Goal: Task Accomplishment & Management: Complete application form

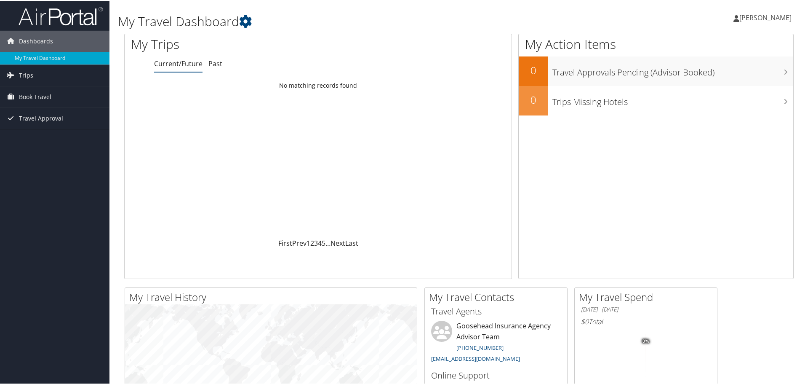
drag, startPoint x: 216, startPoint y: 1, endPoint x: 410, endPoint y: 20, distance: 195.0
click at [410, 20] on h1 "My Travel Dashboard" at bounding box center [345, 21] width 455 height 18
click at [39, 72] on link "Trips" at bounding box center [54, 74] width 109 height 21
click at [38, 136] on span "Book Travel" at bounding box center [35, 133] width 32 height 21
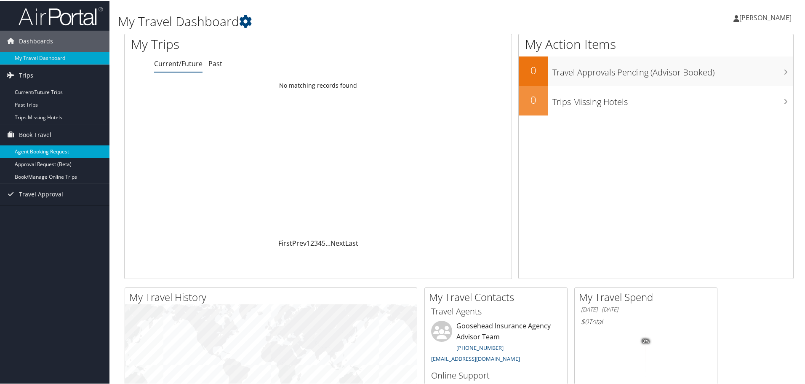
click at [45, 150] on link "Agent Booking Request" at bounding box center [54, 150] width 109 height 13
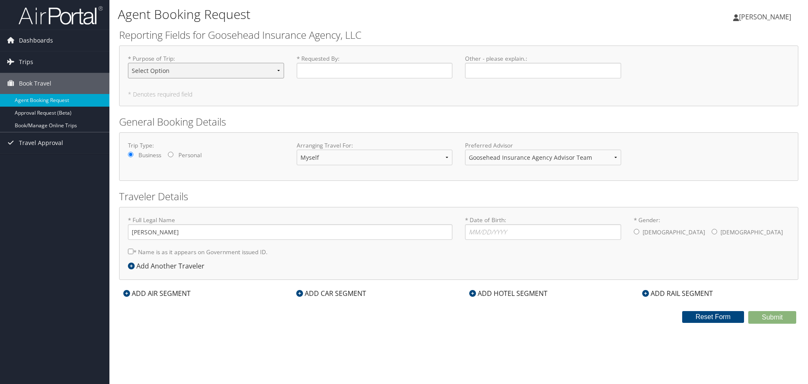
click at [234, 76] on select "Select Option Agency Site Visit - Support Campus Recruiting Visit Carrier Partn…" at bounding box center [206, 71] width 156 height 16
select select "Other"
click at [128, 63] on select "Select Option Agency Site Visit - Support Campus Recruiting Visit Carrier Partn…" at bounding box center [206, 71] width 156 height 16
click at [364, 67] on input "* Requested By : Required" at bounding box center [375, 71] width 156 height 16
type input "[PERSON_NAME]"
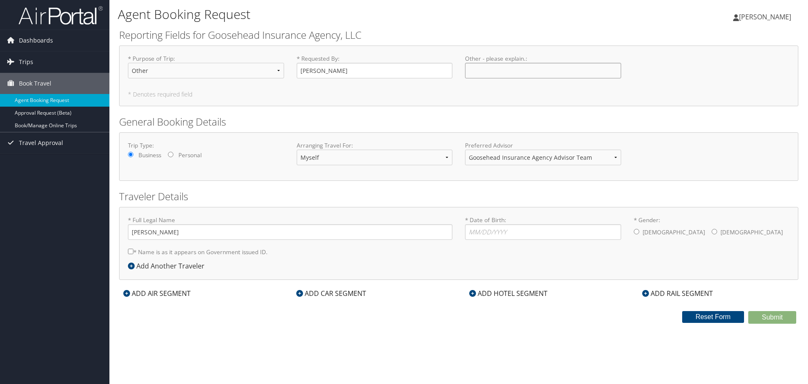
click at [555, 75] on input "Other - please explain. : Required" at bounding box center [543, 71] width 156 height 16
type input "R"
click at [257, 68] on select "Select Option Agency Site Visit - Support Campus Recruiting Visit Carrier Partn…" at bounding box center [206, 71] width 156 height 16
click at [493, 74] on input "Other - please explain. : Required" at bounding box center [543, 71] width 156 height 16
type input "[US_STATE] and [US_STATE] Networking"
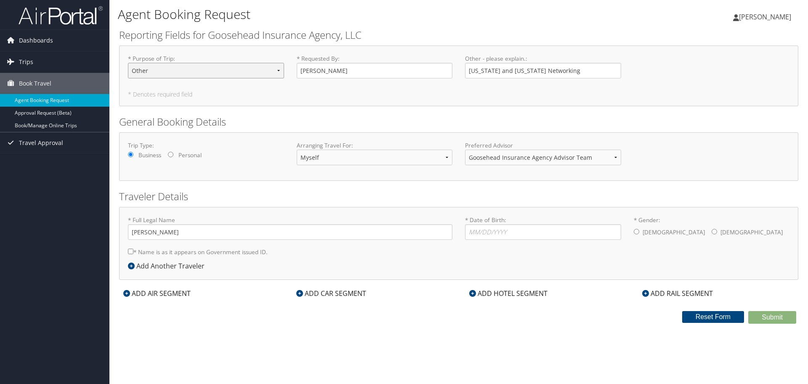
click at [165, 65] on select "Select Option Agency Site Visit - Support Campus Recruiting Visit Carrier Partn…" at bounding box center [206, 71] width 156 height 16
click at [325, 115] on h2 "General Booking Details" at bounding box center [458, 122] width 679 height 14
click at [326, 162] on select "Myself Another Traveler Guest Traveler" at bounding box center [375, 157] width 156 height 16
select select "another"
click at [297, 149] on select "Myself Another Traveler Guest Traveler" at bounding box center [375, 157] width 156 height 16
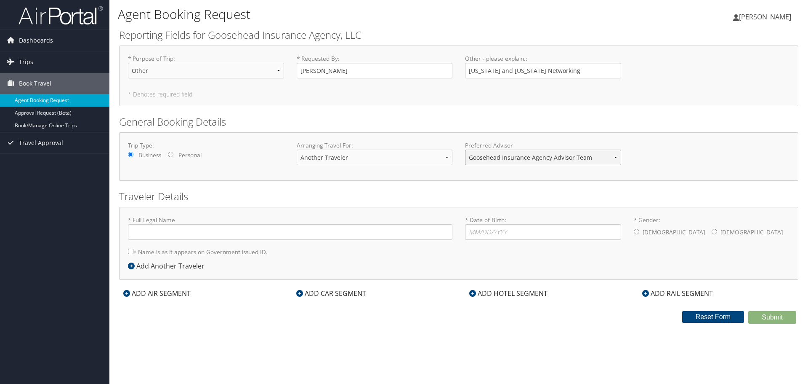
click at [505, 158] on select "Goosehead Insurance Agency Advisor Team" at bounding box center [543, 157] width 156 height 16
click at [553, 134] on div "Trip Type: Business Personal Arranging Travel For: Myself Another Traveler Gues…" at bounding box center [458, 156] width 679 height 48
click at [197, 235] on input "* Full Legal Name" at bounding box center [290, 232] width 325 height 16
type input "[PERSON_NAME]"
click at [549, 232] on input "* Date of Birth: Invalid Date" at bounding box center [543, 232] width 156 height 16
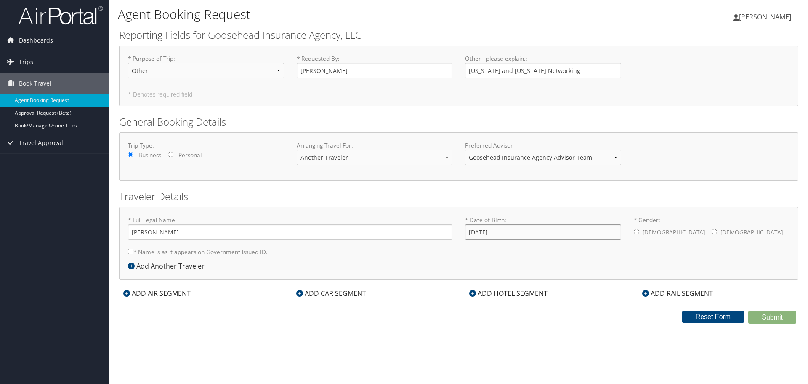
type input "[DATE]"
click at [721, 237] on label "[DEMOGRAPHIC_DATA]" at bounding box center [752, 232] width 62 height 16
click at [712, 234] on input "* Gender: [DEMOGRAPHIC_DATA] [DEMOGRAPHIC_DATA]" at bounding box center [714, 231] width 5 height 5
radio input "true"
click at [133, 250] on input "* Name is as it appears on Government issued ID." at bounding box center [130, 250] width 5 height 5
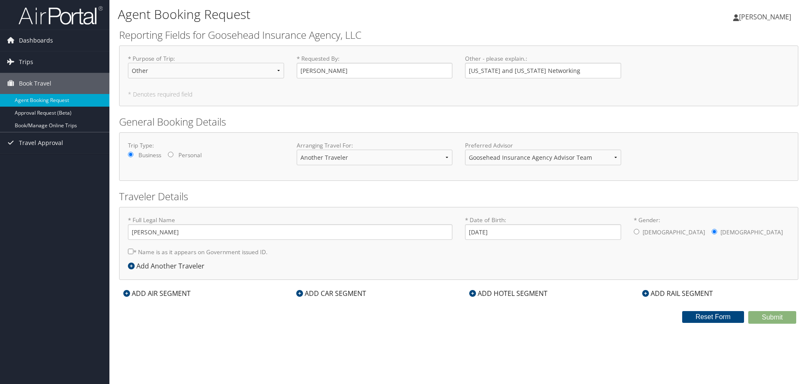
checkbox input "true"
click at [164, 296] on div "ADD AIR SEGMENT" at bounding box center [157, 293] width 76 height 10
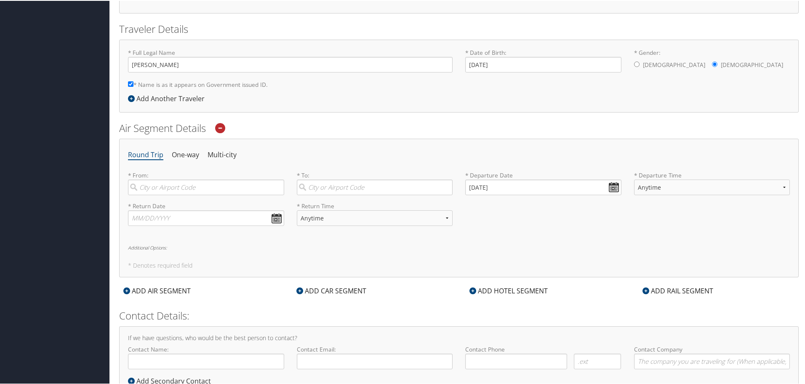
scroll to position [168, 0]
click at [222, 154] on li "Multi-city" at bounding box center [222, 153] width 29 height 15
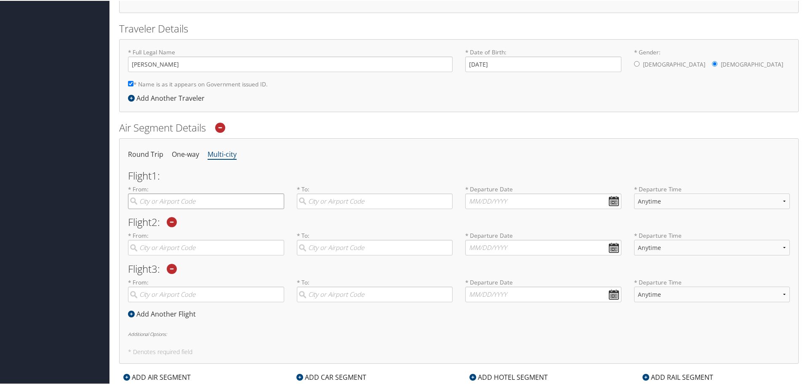
click at [184, 198] on input "search" at bounding box center [206, 200] width 156 height 16
click at [189, 219] on div "[GEOGRAPHIC_DATA] ([GEOGRAPHIC_DATA] [GEOGRAPHIC_DATA])" at bounding box center [207, 222] width 145 height 21
click at [189, 208] on input "dfw" at bounding box center [206, 200] width 156 height 16
type input "[GEOGRAPHIC_DATA] ([GEOGRAPHIC_DATA] [GEOGRAPHIC_DATA])"
click at [356, 197] on input "search" at bounding box center [375, 200] width 156 height 16
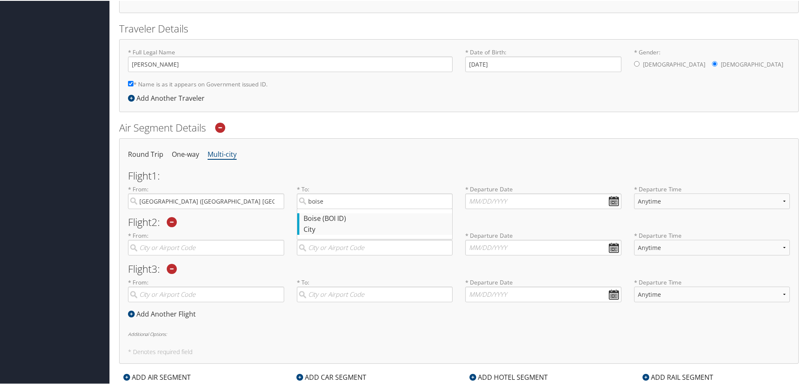
click at [357, 219] on div "Boise (BOI ID)" at bounding box center [376, 217] width 145 height 11
click at [357, 208] on input "boise" at bounding box center [375, 200] width 156 height 16
type input "Boise (BOI ID)"
click at [610, 198] on input "text" at bounding box center [543, 200] width 156 height 16
click at [489, 285] on td "22" at bounding box center [487, 280] width 11 height 11
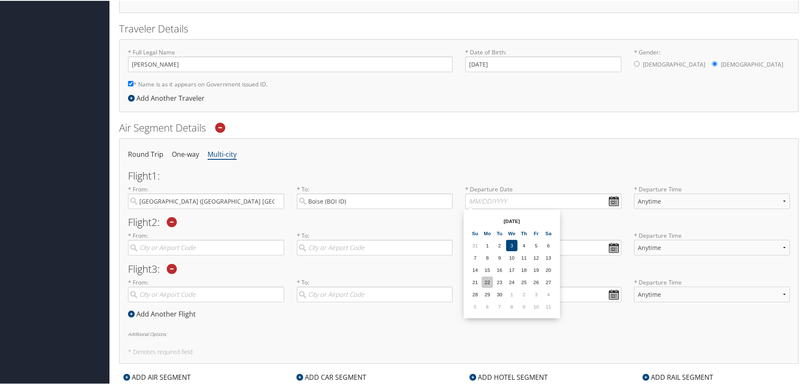
type input "[DATE]"
click at [685, 200] on select "Anytime Early Morning (5AM-7AM) Morning (7AM-12PM) Afternoon (12PM-5PM) Evening…" at bounding box center [712, 200] width 156 height 16
select select "7:00 PM"
click at [634, 192] on select "Anytime Early Morning (5AM-7AM) Morning (7AM-12PM) Afternoon (12PM-5PM) Evening…" at bounding box center [712, 200] width 156 height 16
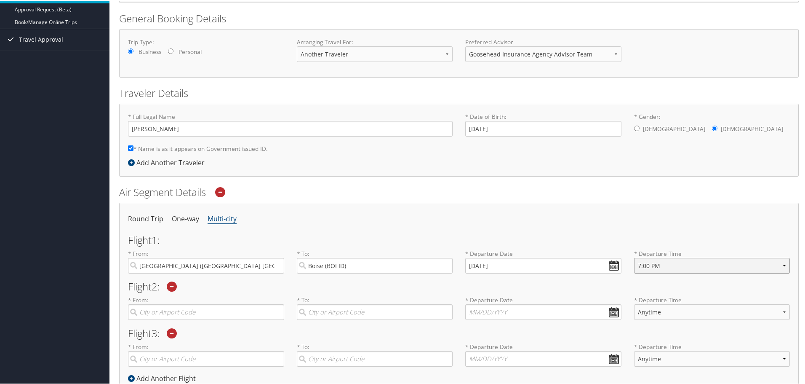
scroll to position [0, 0]
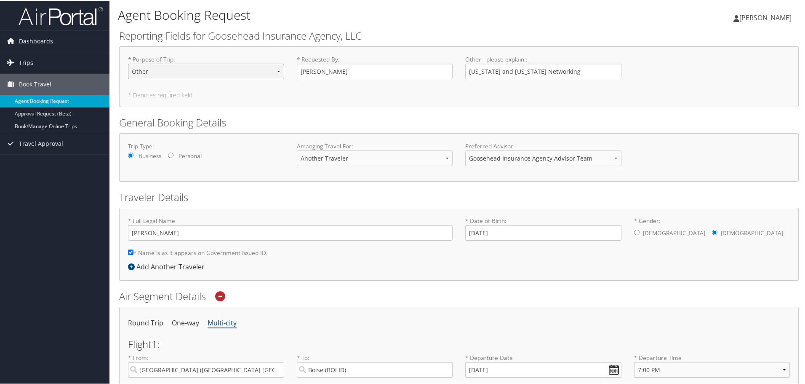
click at [197, 72] on select "Select Option Agency Site Visit - Support Campus Recruiting Visit Carrier Partn…" at bounding box center [206, 71] width 156 height 16
click at [344, 122] on h2 "General Booking Details" at bounding box center [458, 122] width 679 height 14
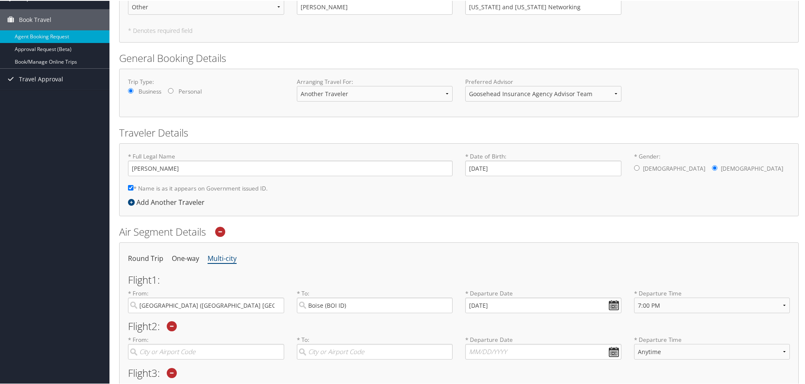
scroll to position [286, 0]
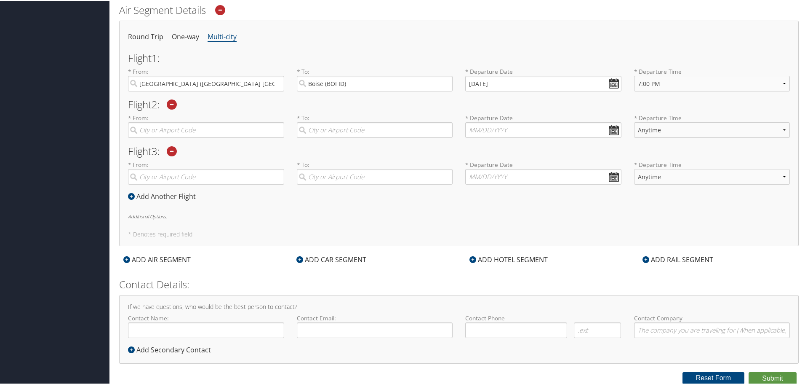
click at [214, 120] on label "* From: Required" at bounding box center [206, 125] width 156 height 24
click at [214, 121] on input "search" at bounding box center [206, 129] width 156 height 16
click at [214, 128] on input "search" at bounding box center [206, 129] width 156 height 16
click at [174, 152] on icon at bounding box center [172, 150] width 10 height 10
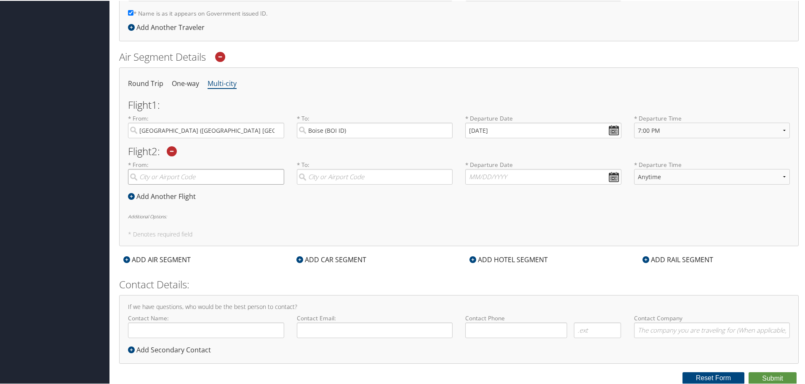
click at [185, 178] on input "search" at bounding box center [206, 176] width 156 height 16
click at [192, 192] on div "[GEOGRAPHIC_DATA] (SLC [US_STATE])" at bounding box center [207, 193] width 145 height 11
click at [192, 184] on input "salt lake" at bounding box center [206, 176] width 156 height 16
type input "[GEOGRAPHIC_DATA] (SLC [US_STATE])"
click at [344, 173] on input "search" at bounding box center [375, 176] width 156 height 16
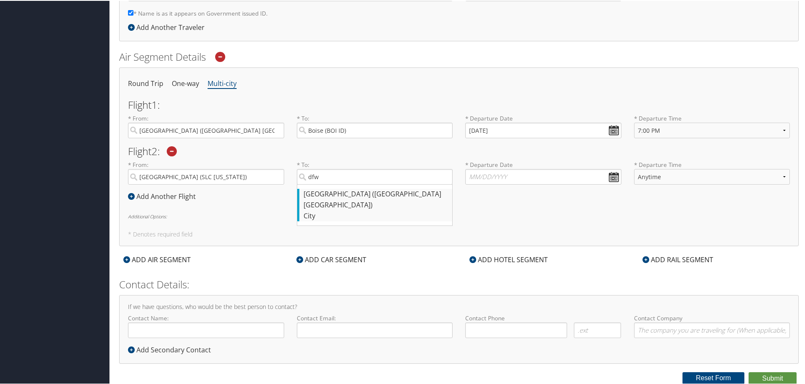
click at [357, 210] on div "City" at bounding box center [376, 215] width 145 height 11
click at [357, 184] on input "dfw" at bounding box center [375, 176] width 156 height 16
type input "[GEOGRAPHIC_DATA] ([GEOGRAPHIC_DATA] [GEOGRAPHIC_DATA])"
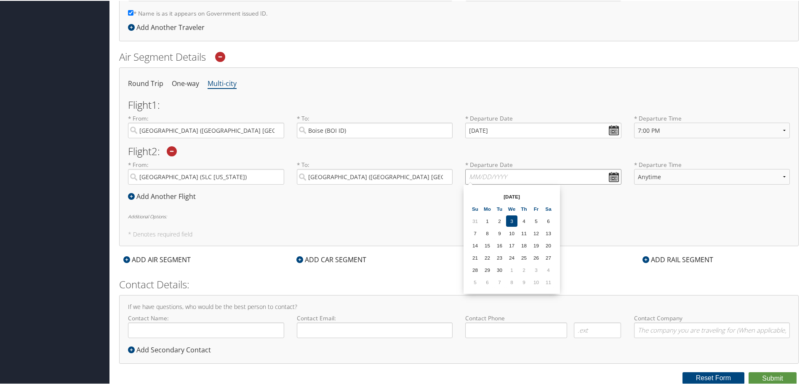
click at [609, 178] on input "text" at bounding box center [543, 176] width 156 height 16
click at [524, 257] on td "25" at bounding box center [523, 256] width 11 height 11
type input "[DATE]"
drag, startPoint x: 695, startPoint y: 178, endPoint x: 688, endPoint y: 184, distance: 8.9
click at [695, 178] on select "Anytime Early Morning (5AM-7AM) Morning (7AM-12PM) Afternoon (12PM-5PM) Evening…" at bounding box center [712, 176] width 156 height 16
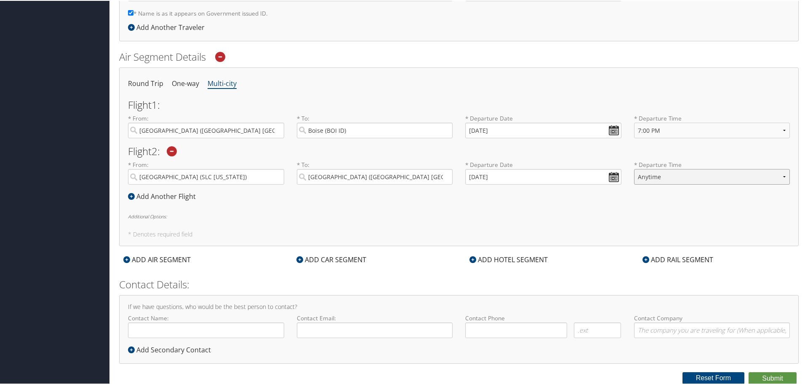
select select "7:00 PM"
click at [634, 168] on select "Anytime Early Morning (5AM-7AM) Morning (7AM-12PM) Afternoon (12PM-5PM) Evening…" at bounding box center [712, 176] width 156 height 16
click at [274, 213] on h6 "Additional Options:" at bounding box center [459, 215] width 662 height 5
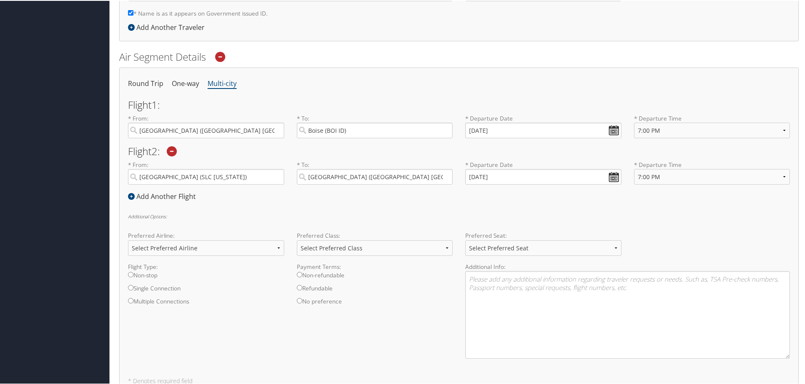
click at [419, 197] on div "Flight 1 : * From: [GEOGRAPHIC_DATA] ([GEOGRAPHIC_DATA] [GEOGRAPHIC_DATA]) Requ…" at bounding box center [459, 150] width 662 height 102
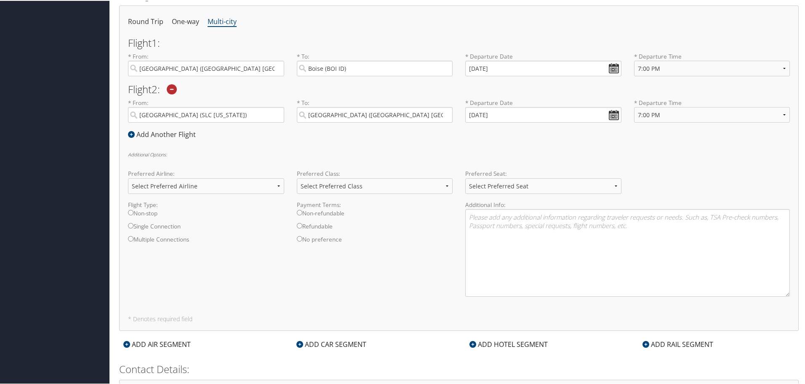
scroll to position [365, 0]
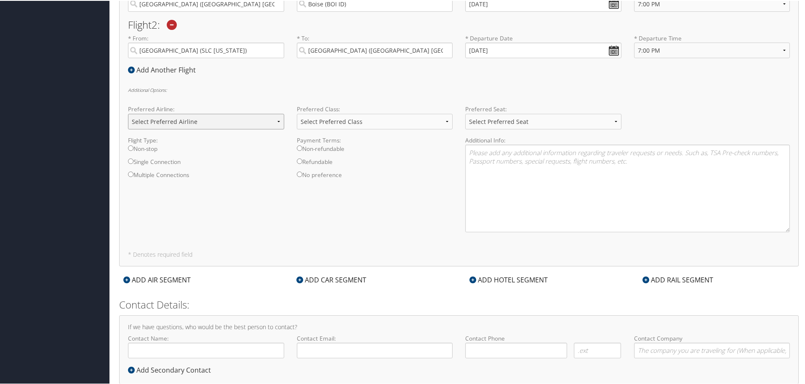
click at [154, 123] on select "Select Preferred Airline Delta United Airlines American Airlines Southwest Airl…" at bounding box center [206, 121] width 156 height 16
select select "American Airlines(AA)"
click at [128, 113] on select "Select Preferred Airline Delta United Airlines American Airlines Southwest Airl…" at bounding box center [206, 121] width 156 height 16
click at [131, 148] on input "Non-stop" at bounding box center [130, 146] width 5 height 5
radio input "true"
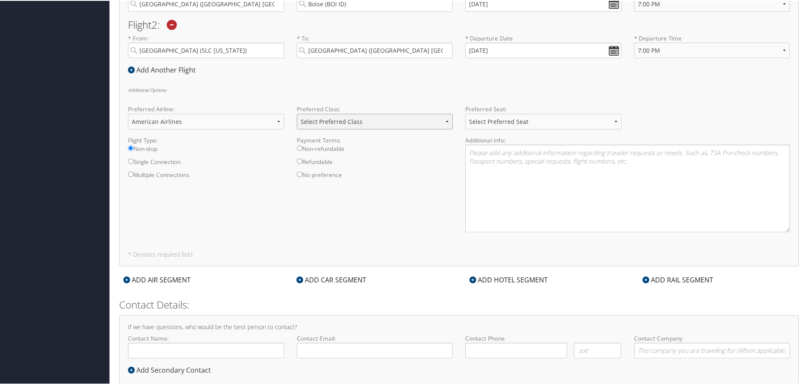
click at [316, 123] on select "Select Preferred Class Economy Economy Plus Business First Class" at bounding box center [375, 121] width 156 height 16
select select "Economy"
click at [297, 113] on select "Select Preferred Class Economy Economy Plus Business First Class" at bounding box center [375, 121] width 156 height 16
click at [301, 146] on input "Non-refundable" at bounding box center [299, 146] width 5 height 5
radio input "true"
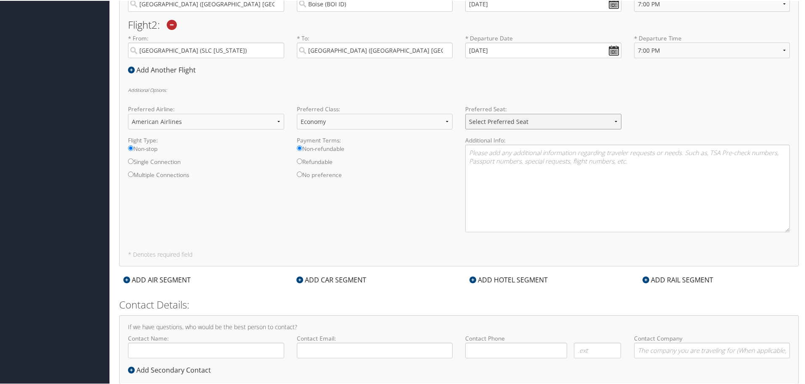
click at [541, 121] on select "Select Preferred Seat Aisle Window Middle" at bounding box center [543, 121] width 156 height 16
select select "Window"
click at [465, 113] on select "Select Preferred Seat Aisle Window Middle" at bounding box center [543, 121] width 156 height 16
click at [440, 200] on div "Flight Type: Non-stop Single Connection Multiple Connections Payment Terms: Non…" at bounding box center [459, 186] width 674 height 103
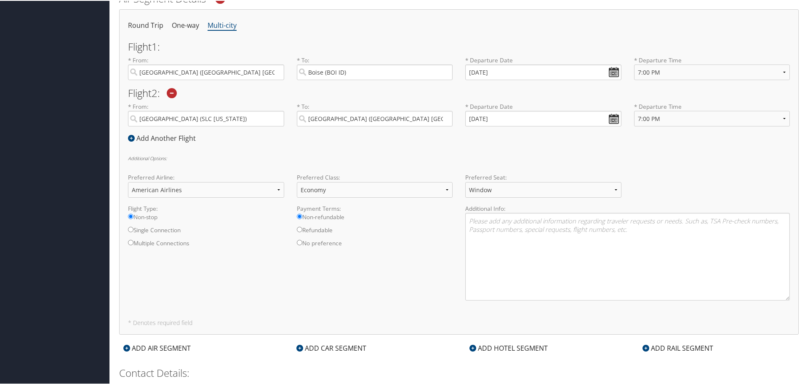
scroll to position [386, 0]
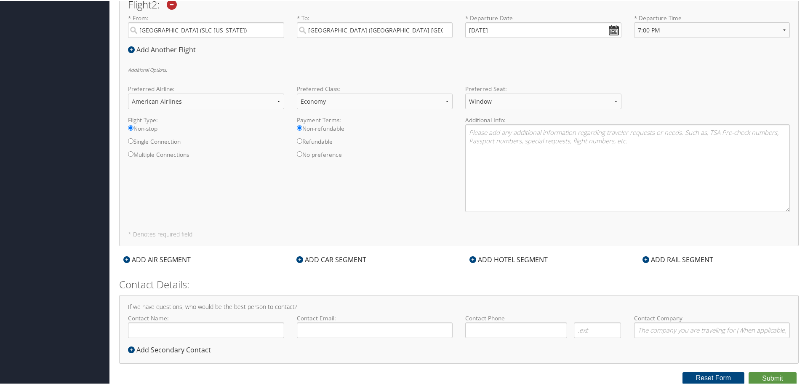
click at [325, 261] on div "ADD CAR SEGMENT" at bounding box center [331, 258] width 78 height 10
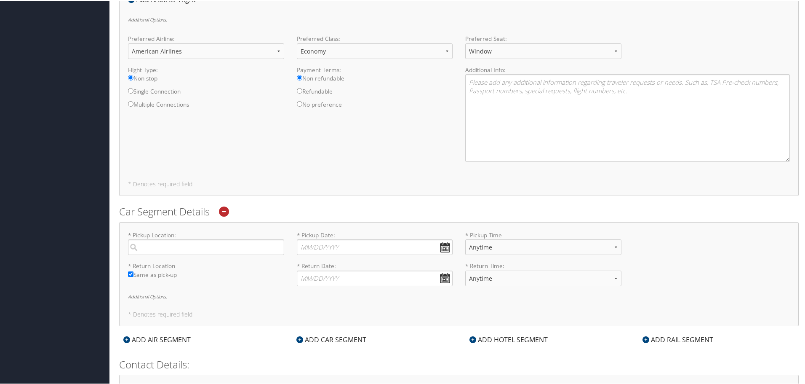
scroll to position [516, 0]
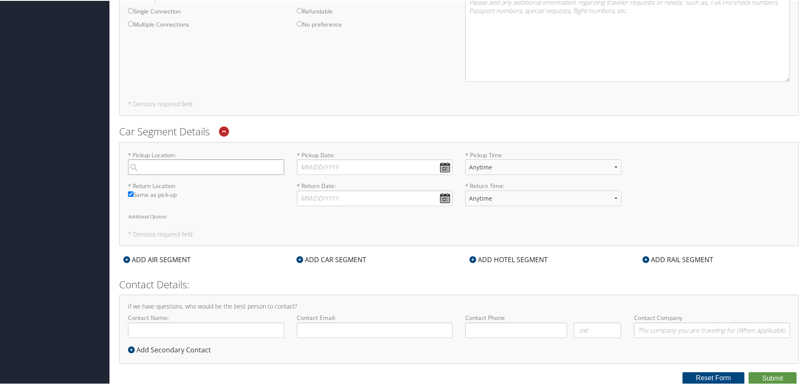
click at [204, 171] on input "search" at bounding box center [206, 166] width 156 height 16
click at [198, 191] on div "City" at bounding box center [207, 194] width 145 height 11
click at [198, 174] on input "boise" at bounding box center [206, 166] width 156 height 16
type input "Boise"
click at [132, 192] on input "Same as pick-up" at bounding box center [130, 192] width 5 height 5
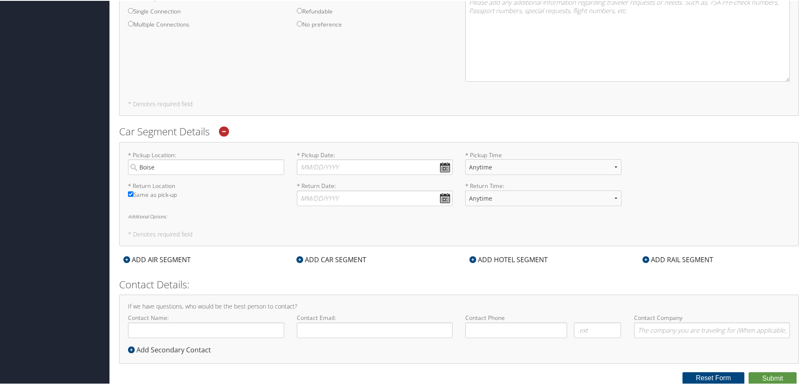
checkbox input "false"
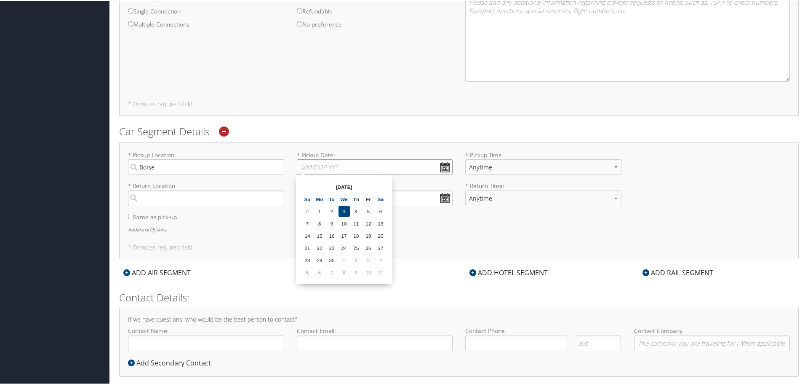
click at [439, 160] on input "* Pickup Date: Dates must be valid" at bounding box center [375, 166] width 156 height 16
click at [320, 248] on td "22" at bounding box center [319, 246] width 11 height 11
type input "[DATE]"
click at [170, 201] on input "search" at bounding box center [206, 197] width 156 height 16
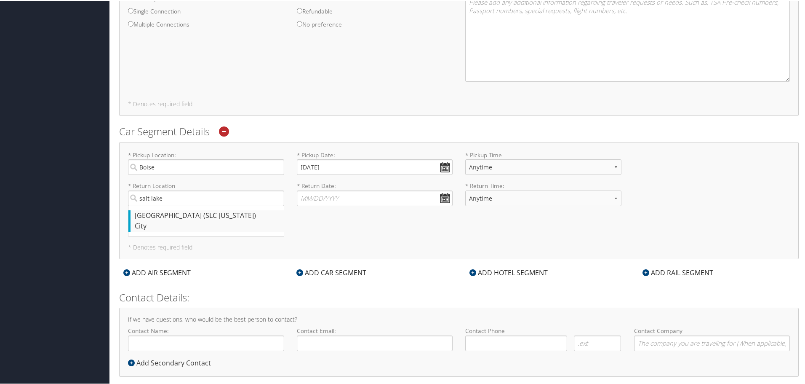
click at [172, 218] on div "[GEOGRAPHIC_DATA] (SLC [US_STATE])" at bounding box center [207, 214] width 145 height 11
click at [172, 205] on input "salt lake" at bounding box center [206, 197] width 156 height 16
type input "[GEOGRAPHIC_DATA]"
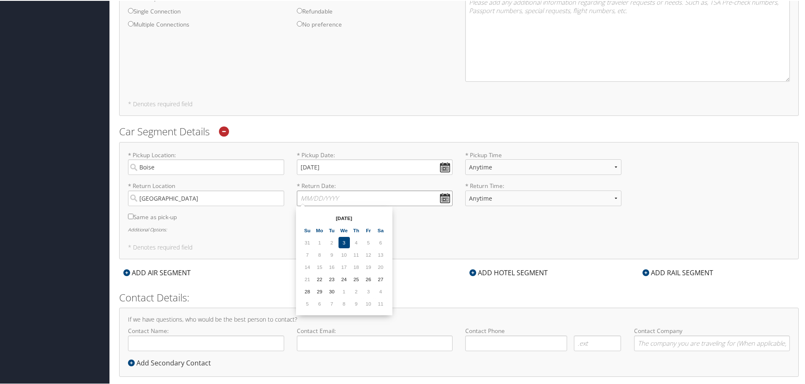
click at [440, 194] on input "* Return Date: Dates must be valid" at bounding box center [375, 197] width 156 height 16
click at [357, 277] on td "25" at bounding box center [356, 277] width 11 height 11
type input "[DATE]"
click at [545, 157] on label "* Pickup Time Anytime 12:00 AM 1:00 AM 2:00 AM 3:00 AM 4:00 AM 5:00 AM 6:00 AM …" at bounding box center [543, 165] width 156 height 31
click at [545, 158] on select "Anytime 12:00 AM 1:00 AM 2:00 AM 3:00 AM 4:00 AM 5:00 AM 6:00 AM 7:00 AM 8:00 A…" at bounding box center [543, 166] width 156 height 16
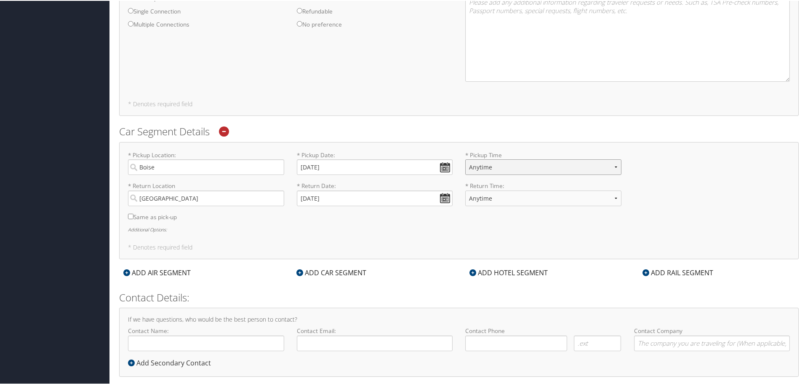
click at [542, 163] on select "Anytime 12:00 AM 1:00 AM 2:00 AM 3:00 AM 4:00 AM 5:00 AM 6:00 AM 7:00 AM 8:00 A…" at bounding box center [543, 166] width 156 height 16
select select "9:00 PM"
click at [465, 158] on select "Anytime 12:00 AM 1:00 AM 2:00 AM 3:00 AM 4:00 AM 5:00 AM 6:00 AM 7:00 AM 8:00 A…" at bounding box center [543, 166] width 156 height 16
click at [515, 194] on select "Anytime 12:00 AM 1:00 AM 2:00 AM 3:00 AM 4:00 AM 5:00 AM 6:00 AM 7:00 AM 8:00 A…" at bounding box center [543, 197] width 156 height 16
click at [465, 189] on select "Anytime 12:00 AM 1:00 AM 2:00 AM 3:00 AM 4:00 AM 5:00 AM 6:00 AM 7:00 AM 8:00 A…" at bounding box center [543, 197] width 156 height 16
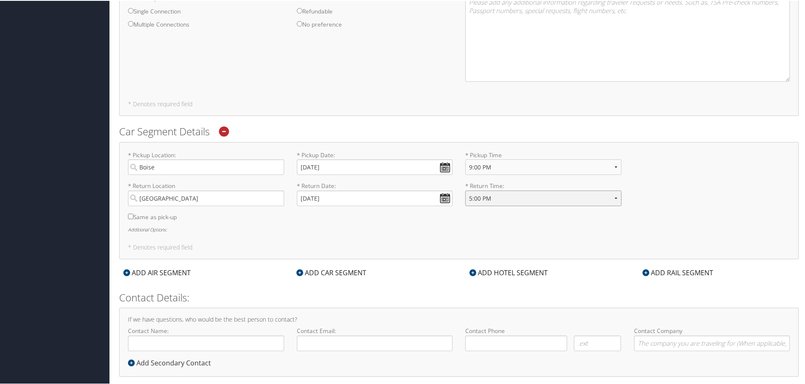
click at [526, 192] on select "Anytime 12:00 AM 1:00 AM 2:00 AM 3:00 AM 4:00 AM 5:00 AM 6:00 AM 7:00 AM 8:00 A…" at bounding box center [543, 197] width 156 height 16
select select "6:00 PM"
click at [465, 189] on select "Anytime 12:00 AM 1:00 AM 2:00 AM 3:00 AM 4:00 AM 5:00 AM 6:00 AM 7:00 AM 8:00 A…" at bounding box center [543, 197] width 156 height 16
click at [426, 229] on h6 "Additional Options:" at bounding box center [459, 228] width 662 height 5
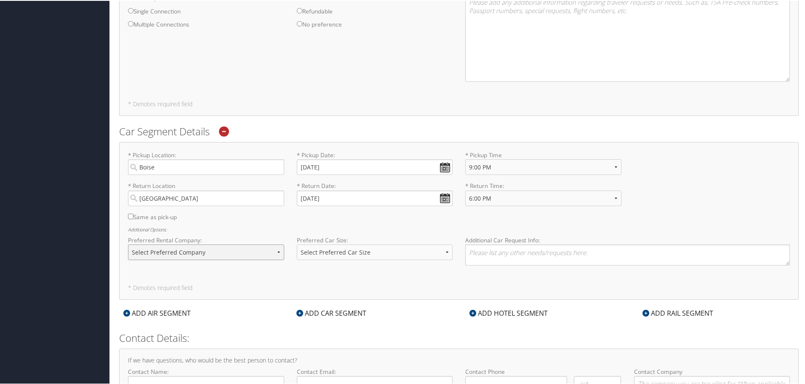
click at [179, 247] on select "Select Preferred Company Avis Enterprise National Hertz Budget Alamo Thrifty Do…" at bounding box center [206, 251] width 156 height 16
click at [354, 209] on div "* Return Date: [DATE] Dates must be valid" at bounding box center [374, 196] width 169 height 31
click at [413, 256] on select "Select Preferred Car Size Standard Full Size Economy Intermediate Mini Compact …" at bounding box center [375, 251] width 156 height 16
select select "Standard"
click at [297, 243] on select "Select Preferred Car Size Standard Full Size Economy Intermediate Mini Compact …" at bounding box center [375, 251] width 156 height 16
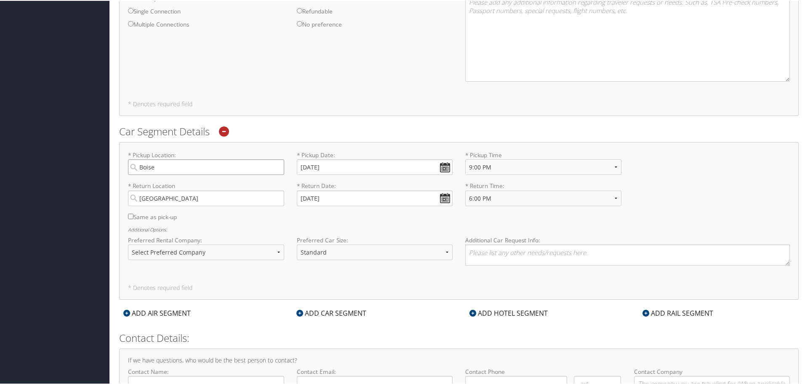
click at [215, 162] on input "Boise" at bounding box center [206, 166] width 156 height 16
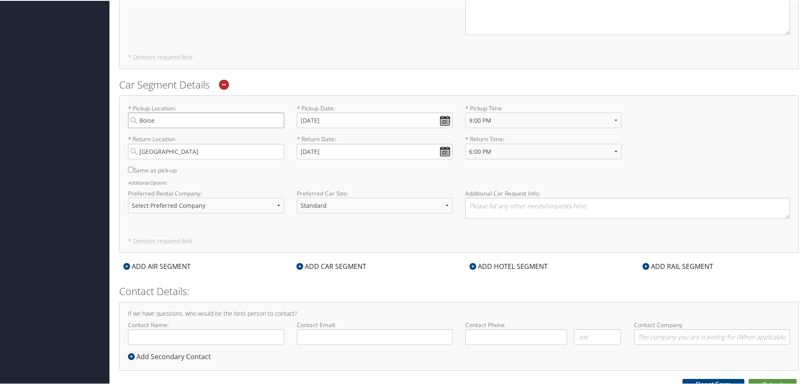
scroll to position [569, 0]
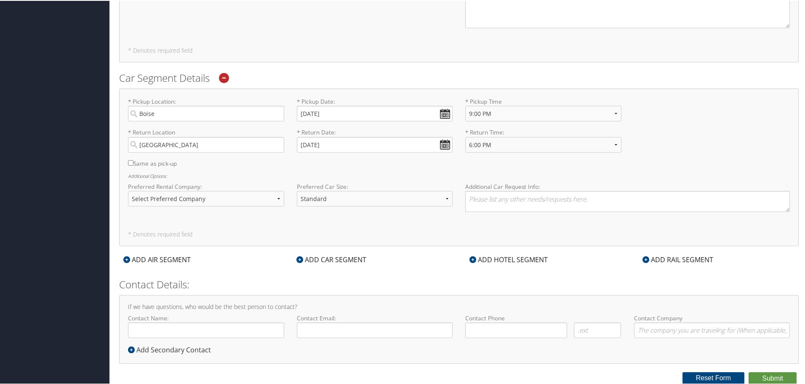
click at [517, 258] on div "ADD HOTEL SEGMENT" at bounding box center [508, 258] width 87 height 10
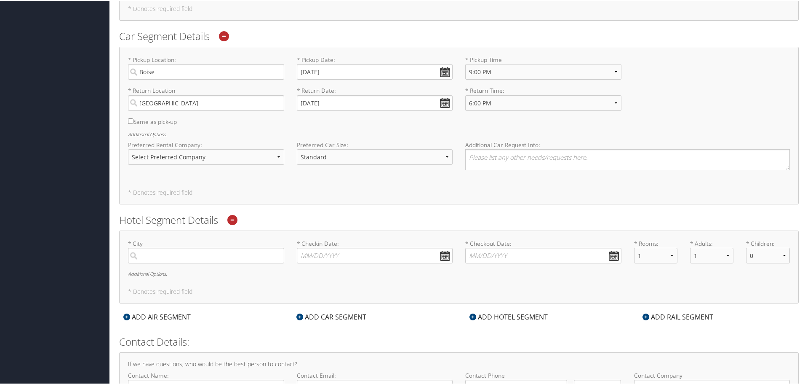
scroll to position [668, 0]
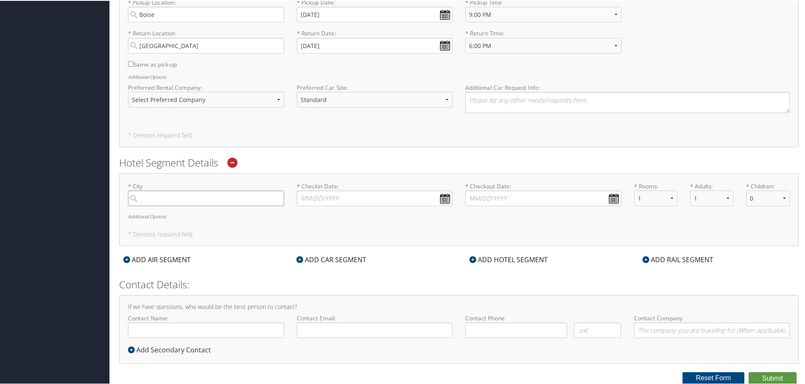
click at [162, 194] on input "search" at bounding box center [206, 197] width 156 height 16
click at [175, 221] on div "City" at bounding box center [207, 225] width 145 height 11
click at [175, 205] on input "boise" at bounding box center [206, 197] width 156 height 16
type input "Boise"
click at [443, 201] on input "* Checkin Date: Dates must be valid" at bounding box center [375, 197] width 156 height 16
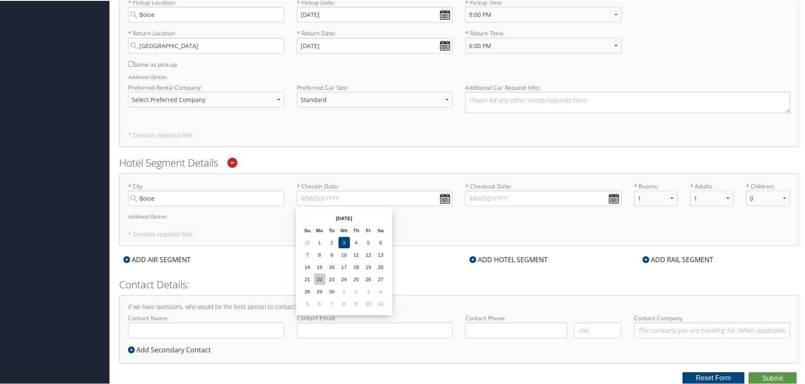
click at [320, 277] on td "22" at bounding box center [319, 277] width 11 height 11
type input "[DATE]"
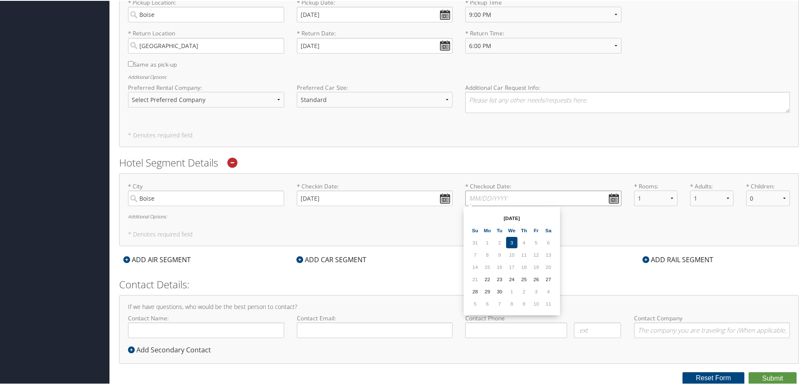
click at [613, 192] on input "* Checkout Date: Dates must be valid" at bounding box center [543, 197] width 156 height 16
click at [511, 280] on td "24" at bounding box center [511, 277] width 11 height 11
type input "[DATE]"
click at [498, 258] on div "ADD HOTEL SEGMENT" at bounding box center [508, 258] width 87 height 10
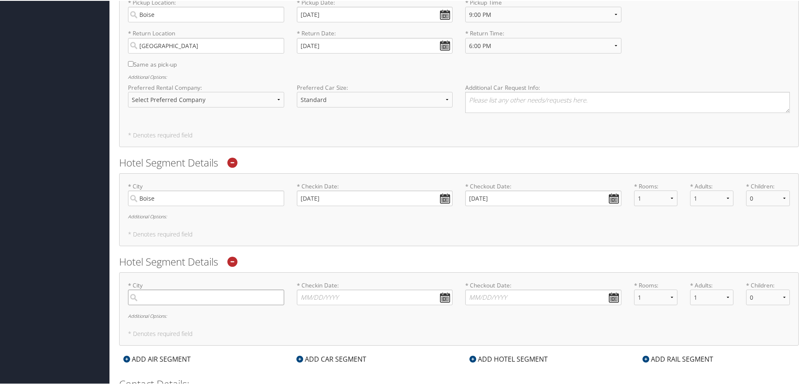
click at [236, 296] on input "search" at bounding box center [206, 296] width 156 height 16
click at [236, 318] on div "[GEOGRAPHIC_DATA] (SLC [US_STATE])" at bounding box center [207, 313] width 145 height 11
click at [236, 304] on input "salt lake" at bounding box center [206, 296] width 156 height 16
type input "[GEOGRAPHIC_DATA]"
click at [444, 297] on input "* Checkin Date: Dates must be valid" at bounding box center [375, 296] width 156 height 16
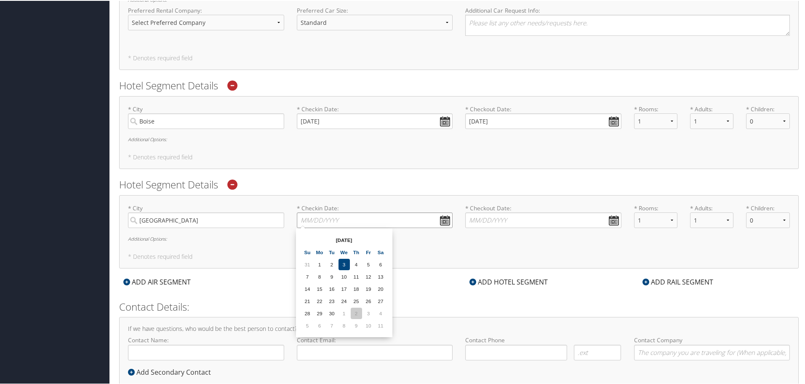
scroll to position [752, 0]
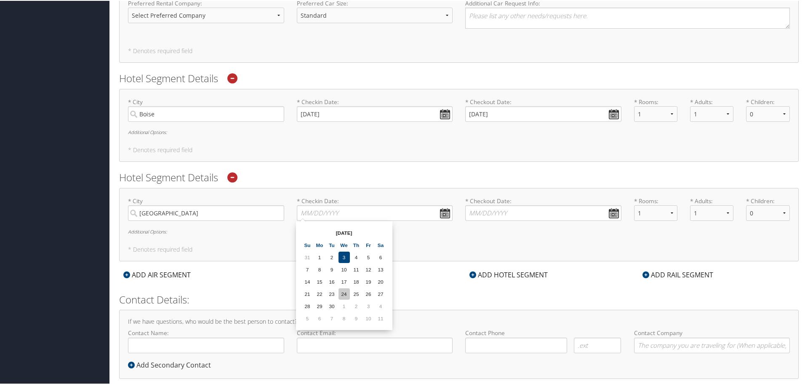
click at [347, 293] on td "24" at bounding box center [343, 292] width 11 height 11
type input "[DATE]"
click at [523, 205] on input "* Checkout Date: Dates must be valid" at bounding box center [543, 212] width 156 height 16
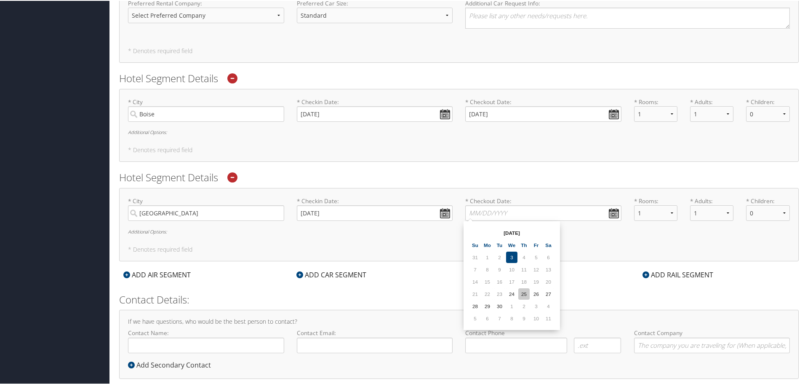
click at [527, 291] on td "25" at bounding box center [523, 292] width 11 height 11
type input "[DATE]"
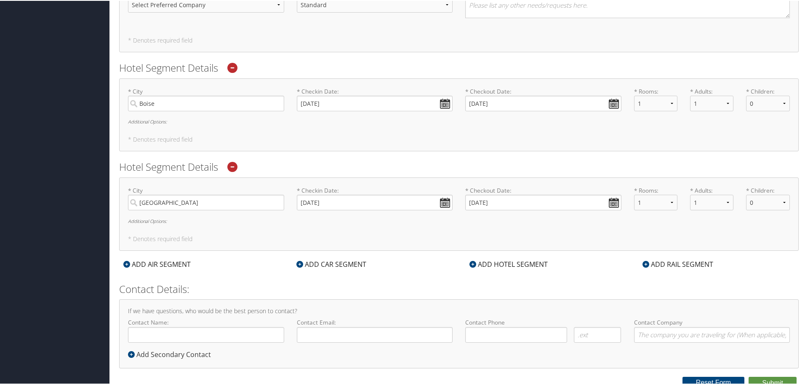
scroll to position [767, 0]
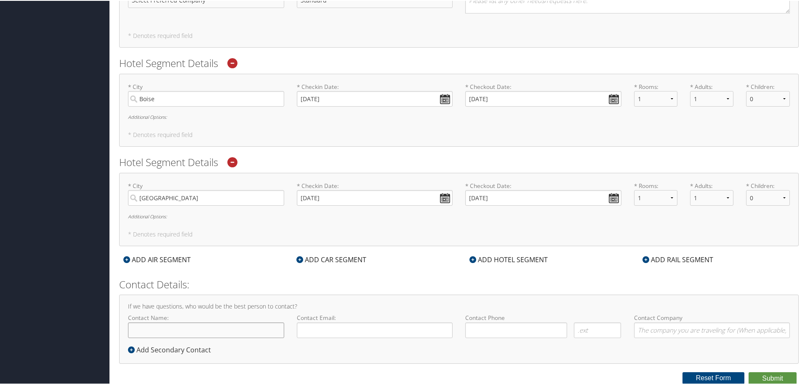
click at [196, 332] on input "Contact Name:" at bounding box center [206, 329] width 156 height 16
type input "[PERSON_NAME]"
type input "[DOMAIN_NAME][EMAIL_ADDRESS][DOMAIN_NAME]"
type input "[PHONE_NUMBER]"
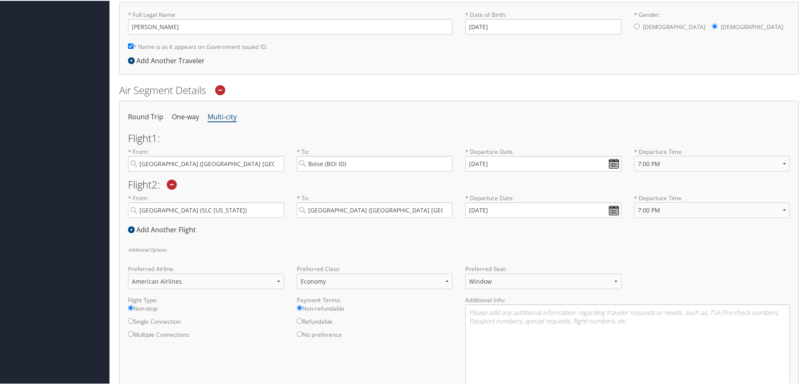
scroll to position [210, 0]
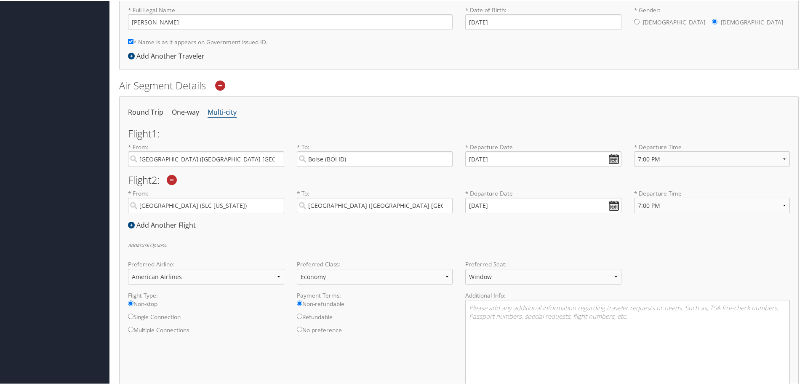
type input "Goosehead Insurance"
click at [676, 161] on select "Anytime Early Morning (5AM-7AM) Morning (7AM-12PM) Afternoon (12PM-5PM) Evening…" at bounding box center [712, 158] width 156 height 16
select select "6:00 PM"
click at [634, 150] on select "Anytime Early Morning (5AM-7AM) Morning (7AM-12PM) Afternoon (12PM-5PM) Evening…" at bounding box center [712, 158] width 156 height 16
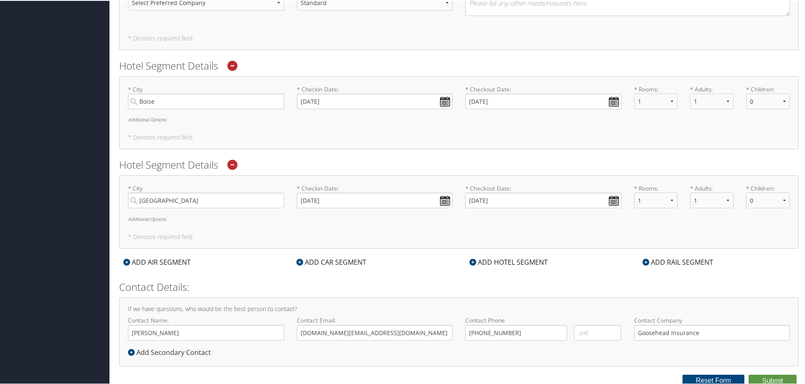
scroll to position [767, 0]
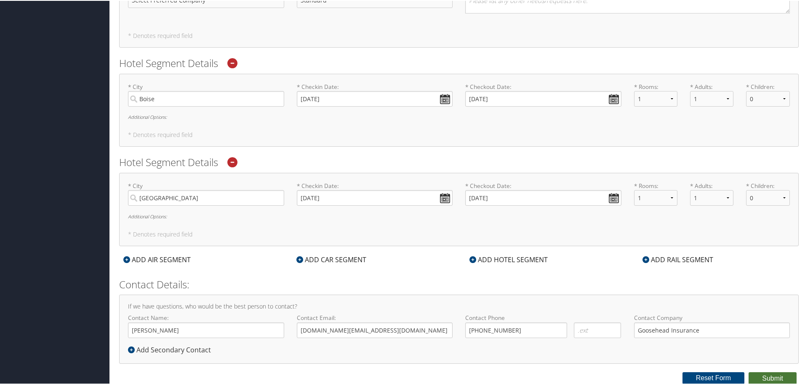
click at [773, 376] on button "Submit" at bounding box center [773, 377] width 48 height 13
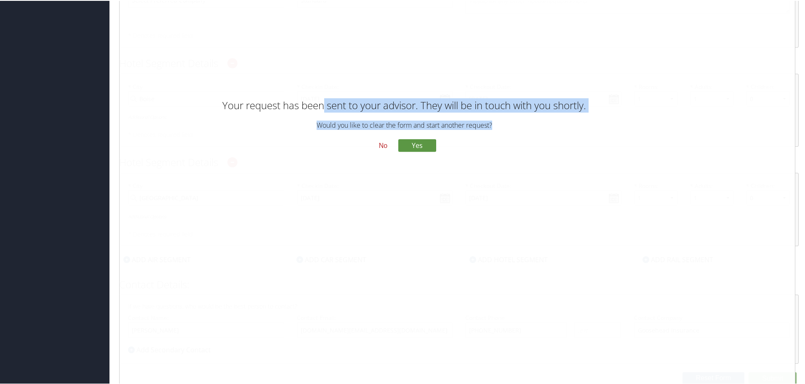
drag, startPoint x: 322, startPoint y: 99, endPoint x: 585, endPoint y: 117, distance: 263.3
click at [585, 117] on div "Your request has been sent to your advisor. They will be in touch with you shor…" at bounding box center [404, 117] width 404 height 42
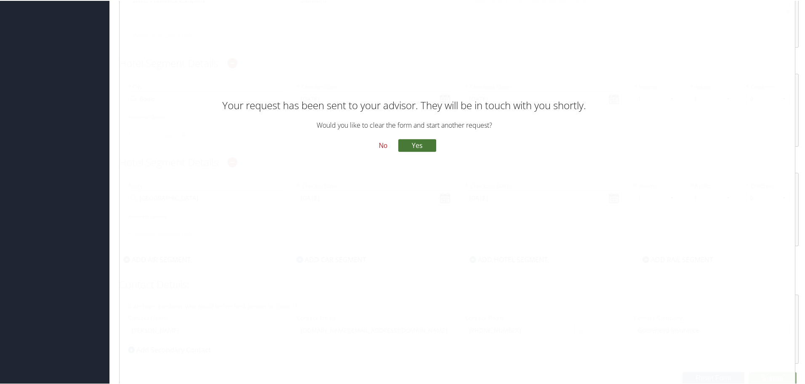
click at [420, 144] on button "Yes" at bounding box center [417, 144] width 38 height 13
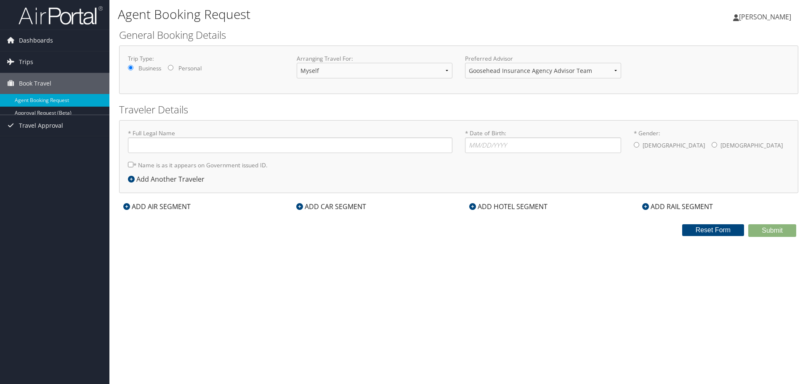
type input "Stone Reyes"
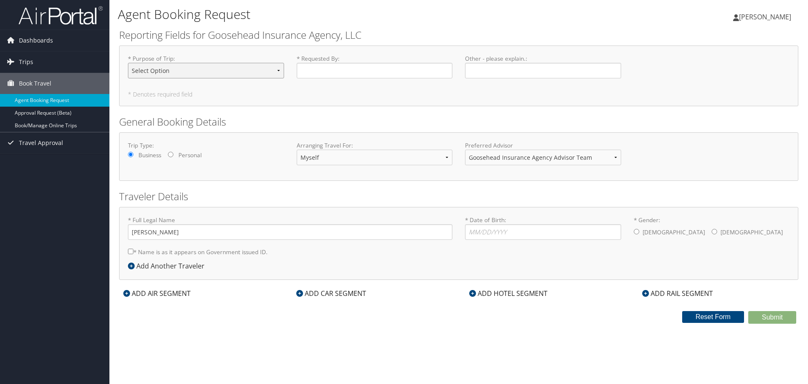
click at [194, 71] on select "Select Option Agency Site Visit - Support Campus Recruiting Visit Carrier Partn…" at bounding box center [206, 71] width 156 height 16
select select "Other"
click at [128, 63] on select "Select Option Agency Site Visit - Support Campus Recruiting Visit Carrier Partn…" at bounding box center [206, 71] width 156 height 16
click at [390, 64] on input "* Requested By : Required" at bounding box center [375, 71] width 156 height 16
type input "[PERSON_NAME]"
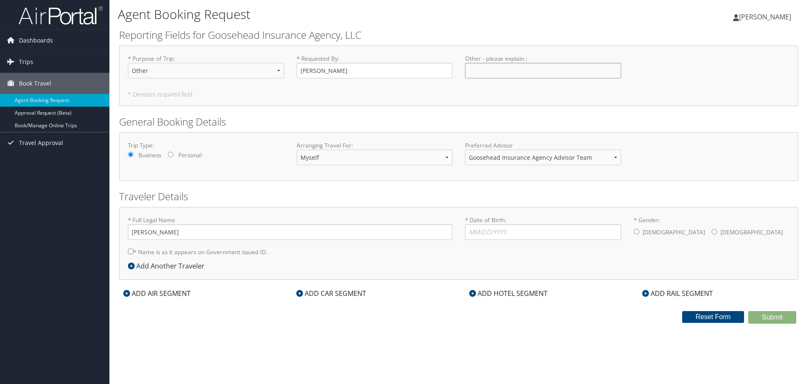
type input "J"
type input "Amarillo"
click at [250, 232] on input "[PERSON_NAME]" at bounding box center [290, 232] width 325 height 16
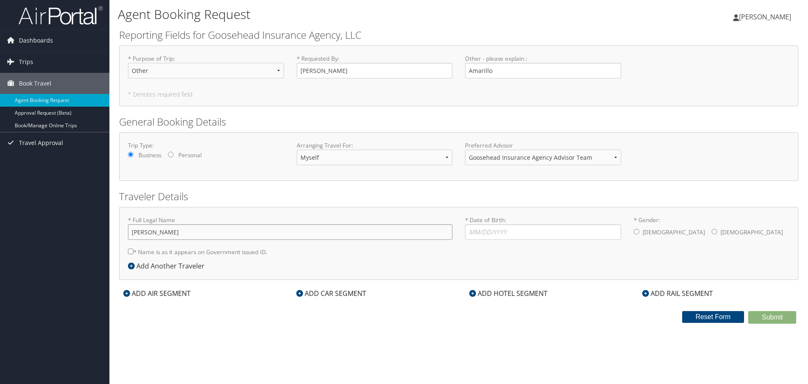
type input "Jared"
click at [302, 165] on div "Arranging Travel For: Myself Another Traveler Guest Traveler" at bounding box center [374, 156] width 169 height 31
click at [323, 146] on label "Arranging Travel For:" at bounding box center [375, 145] width 156 height 8
click at [322, 157] on select "Myself Another Traveler Guest Traveler" at bounding box center [375, 157] width 156 height 16
select select "another"
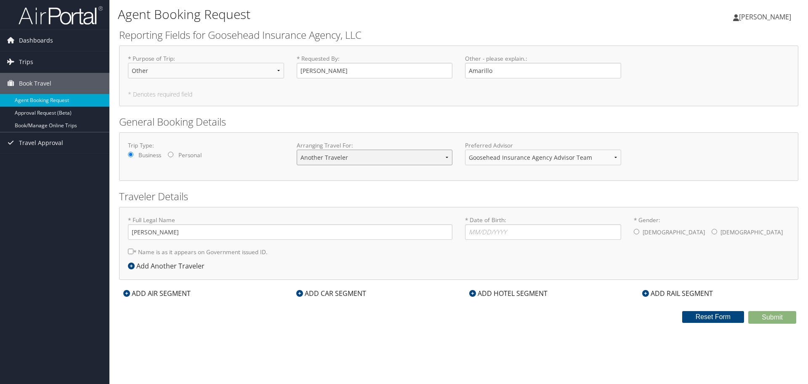
click at [297, 149] on select "Myself Another Traveler Guest Traveler" at bounding box center [375, 157] width 156 height 16
click at [196, 237] on input "* Full Legal Name" at bounding box center [290, 232] width 325 height 16
type input "Jared Sheehan"
click at [131, 252] on input "* Name is as it appears on Government issued ID." at bounding box center [130, 250] width 5 height 5
checkbox input "true"
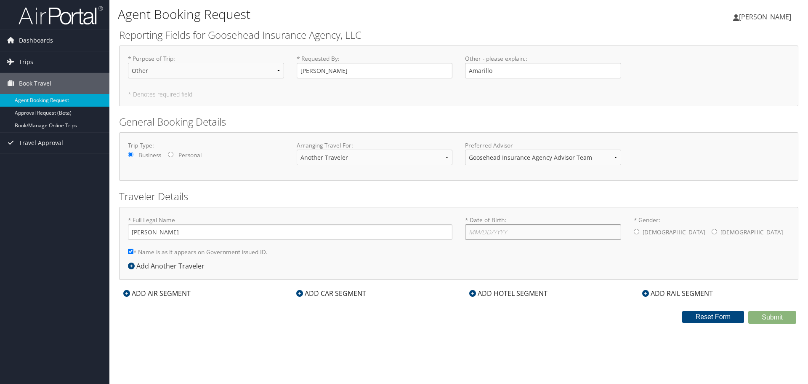
click at [520, 230] on input "* Date of Birth: Invalid Date" at bounding box center [543, 232] width 156 height 16
type input "10/05/2001"
click at [650, 235] on label "[DEMOGRAPHIC_DATA]" at bounding box center [674, 232] width 62 height 16
click at [639, 234] on input "* Gender: [DEMOGRAPHIC_DATA] [DEMOGRAPHIC_DATA]" at bounding box center [636, 231] width 5 height 5
radio input "true"
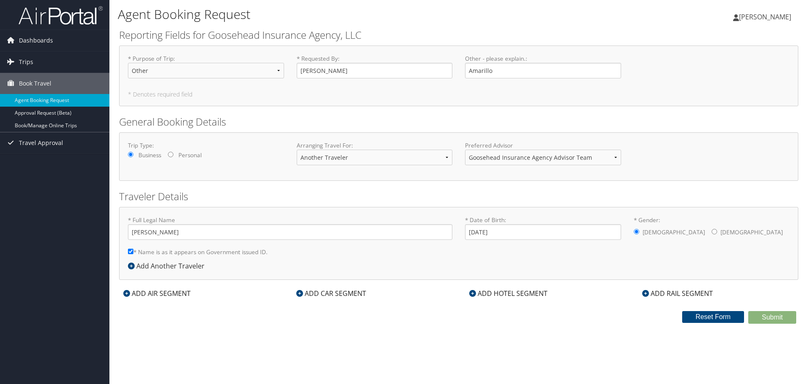
click at [489, 295] on div "ADD HOTEL SEGMENT" at bounding box center [508, 293] width 87 height 10
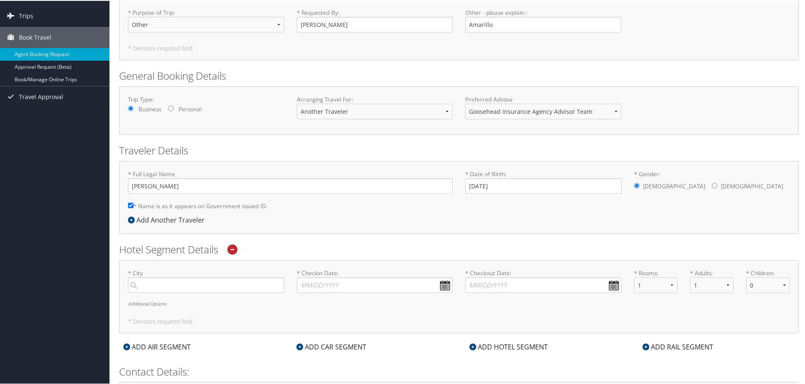
scroll to position [133, 0]
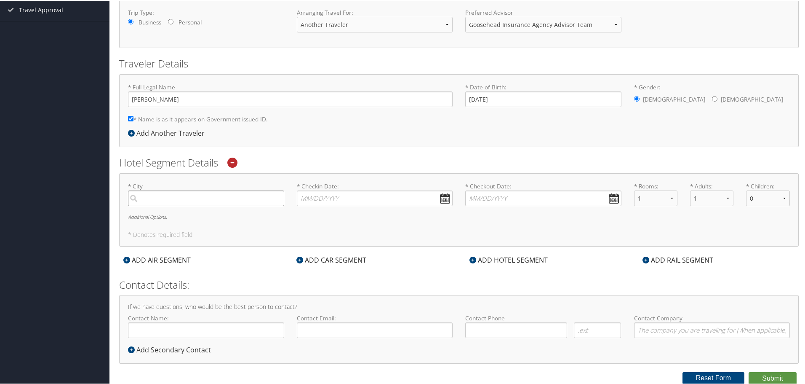
click at [175, 199] on input "search" at bounding box center [206, 197] width 156 height 16
click at [210, 215] on div "Amarillo (AMA TX)" at bounding box center [207, 214] width 145 height 11
click at [210, 205] on input "amarillo" at bounding box center [206, 197] width 156 height 16
type input "Amarillo"
click at [449, 193] on input "* Checkin Date: Dates must be valid" at bounding box center [375, 197] width 156 height 16
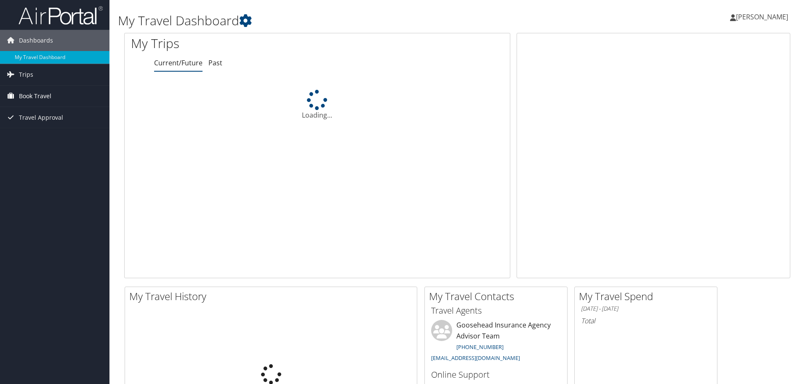
click at [47, 98] on span "Book Travel" at bounding box center [35, 95] width 32 height 21
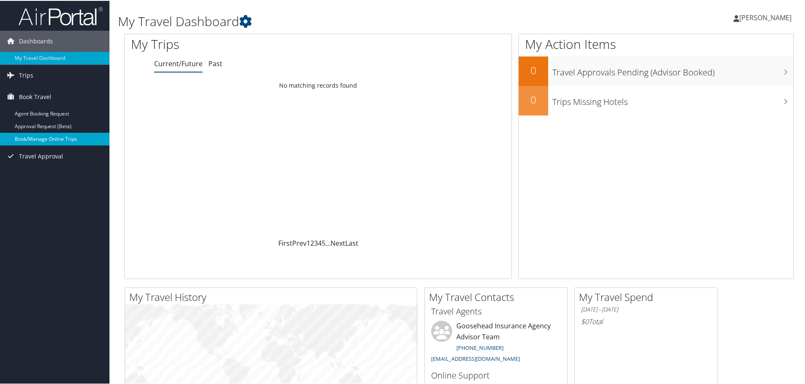
click at [50, 141] on link "Book/Manage Online Trips" at bounding box center [54, 138] width 109 height 13
